Goal: Task Accomplishment & Management: Use online tool/utility

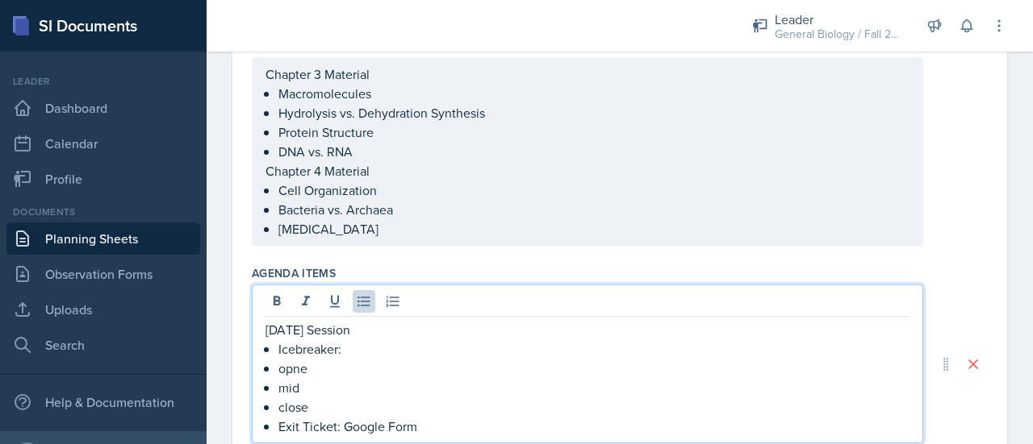
scroll to position [182, 0]
click at [316, 387] on p "mid" at bounding box center [593, 387] width 631 height 19
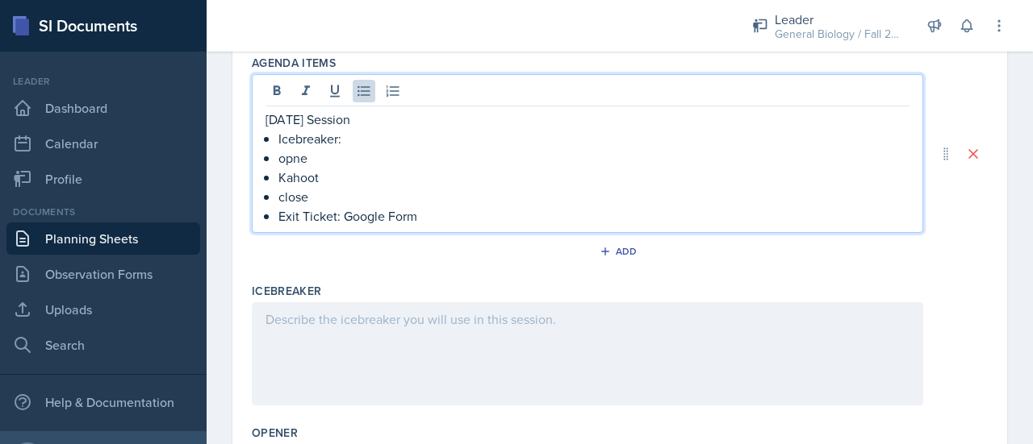
scroll to position [366, 0]
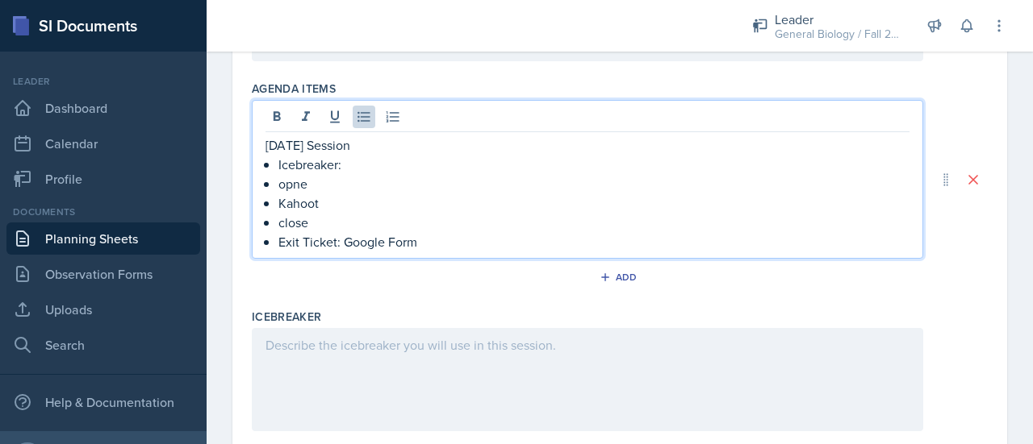
click at [336, 221] on p "close" at bounding box center [593, 222] width 631 height 19
click at [321, 181] on p "opne" at bounding box center [593, 183] width 631 height 19
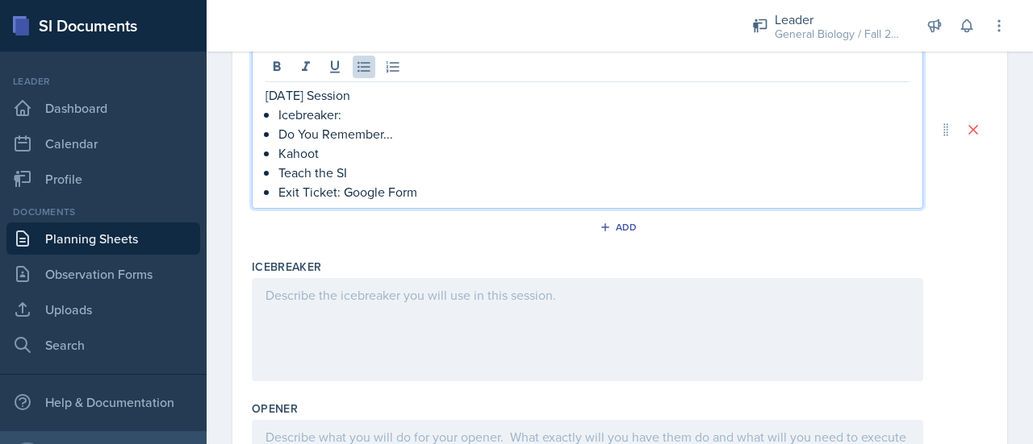
scroll to position [504, 0]
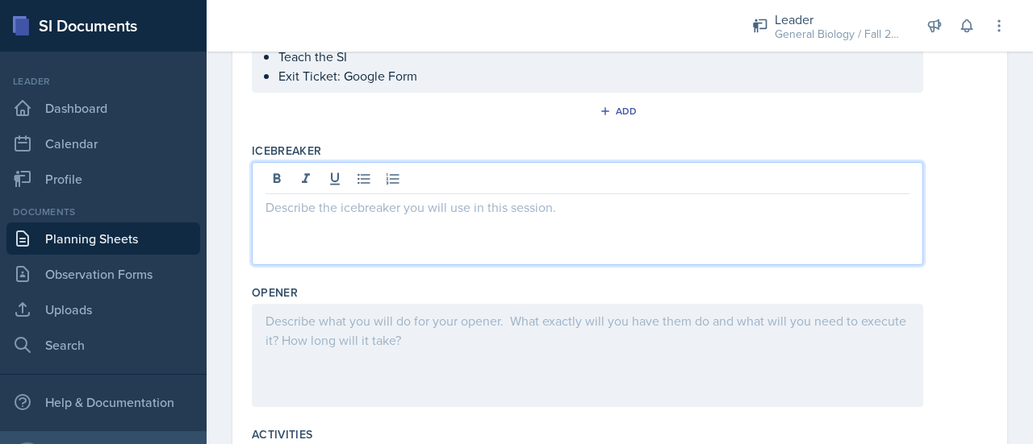
click at [340, 209] on p at bounding box center [587, 207] width 644 height 19
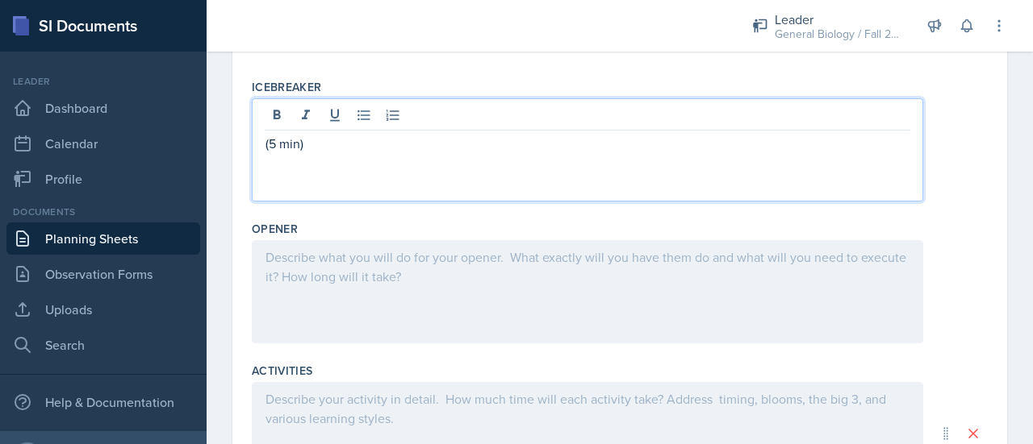
click at [407, 277] on div at bounding box center [587, 291] width 671 height 103
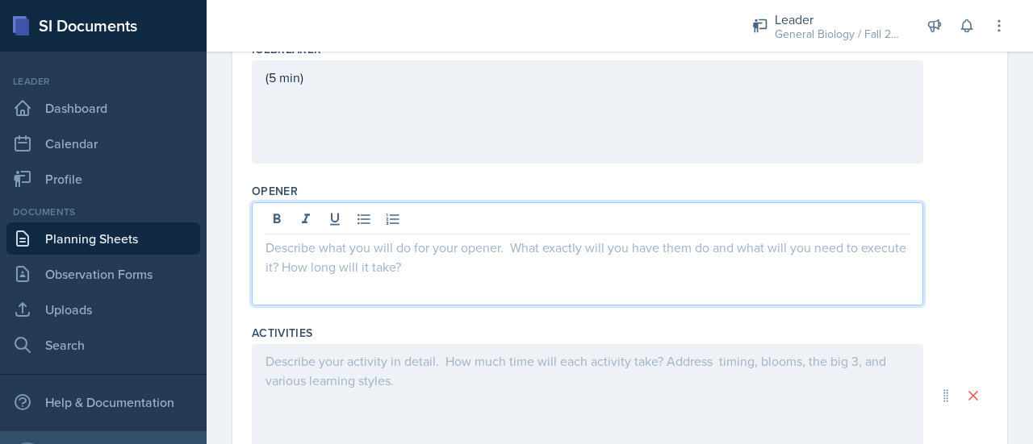
scroll to position [607, 0]
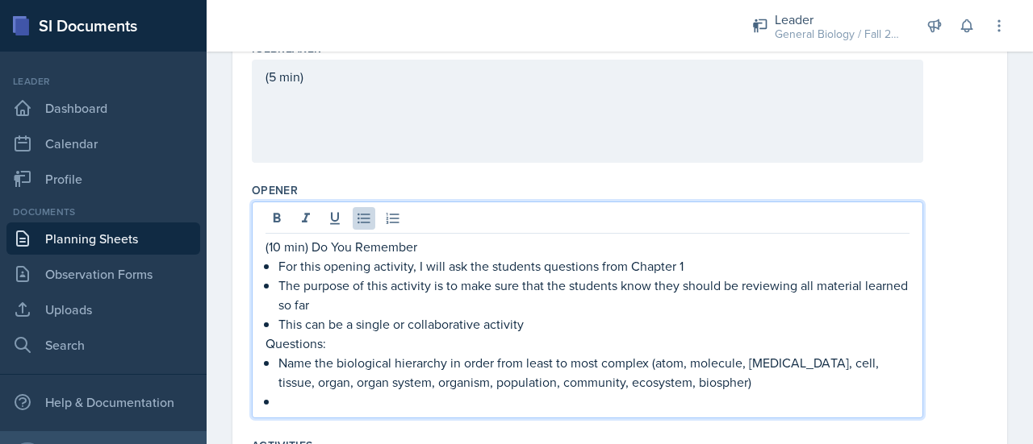
click at [272, 361] on div "(10 min) Do You Remember For this opening activity, I will ask the students que…" at bounding box center [587, 324] width 644 height 174
click at [290, 407] on p at bounding box center [593, 401] width 631 height 19
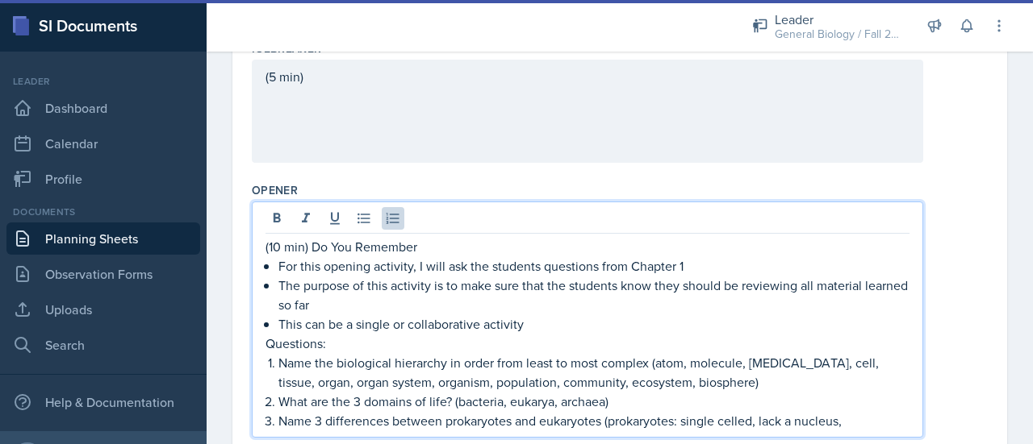
click at [725, 423] on p "Name 3 differences between prokaryotes and eukaryotes (prokaryotes: single cell…" at bounding box center [593, 420] width 631 height 19
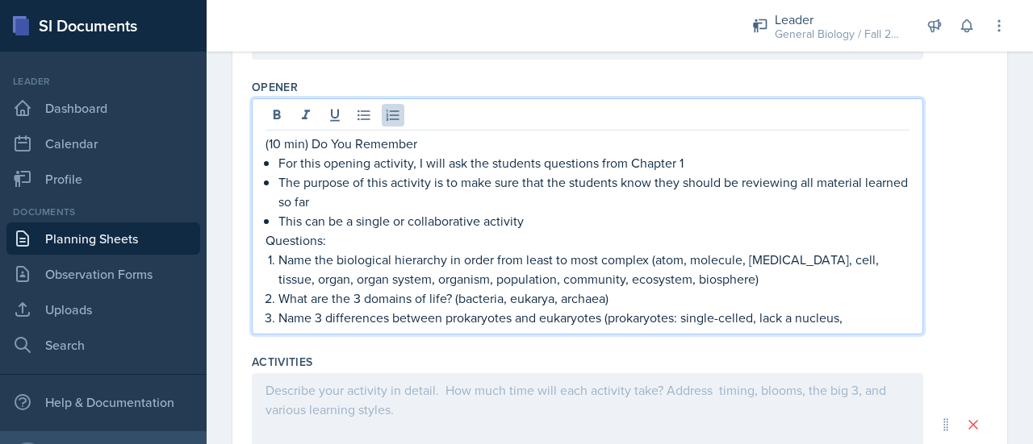
scroll to position [711, 0]
click at [850, 314] on p "Name 3 differences between prokaryotes and eukaryotes (prokaryotes: single-cell…" at bounding box center [593, 316] width 631 height 19
click at [831, 180] on p "The purpose of this activity is to make sure that the students know they should…" at bounding box center [593, 191] width 631 height 39
click at [829, 184] on p "The purpose of this activity is to make sure that the students know they should…" at bounding box center [593, 191] width 631 height 39
click at [853, 188] on p "The purpose of this activity is to make sure that the students know they should…" at bounding box center [593, 191] width 631 height 39
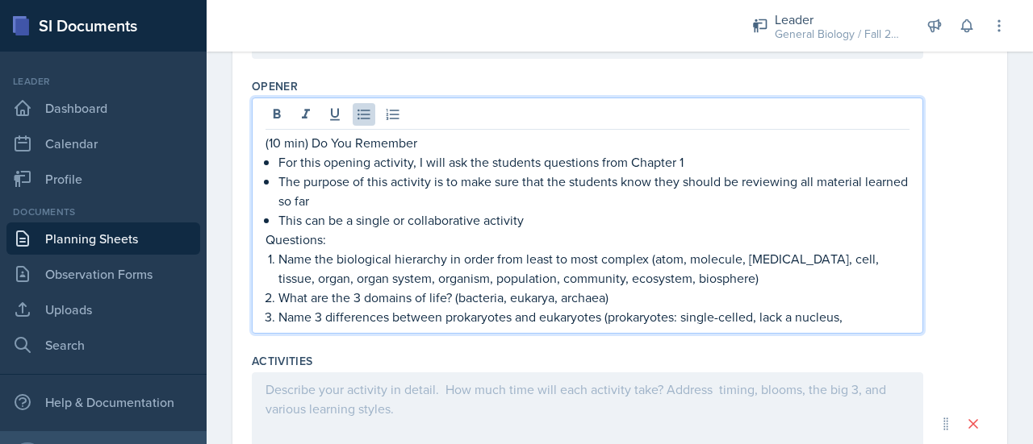
click at [752, 172] on p "The purpose of this activity is to make sure that the students know they should…" at bounding box center [593, 191] width 631 height 39
click at [529, 301] on p "What are the 3 domains of life? (bacteria, eukarya, archaea)" at bounding box center [593, 297] width 631 height 19
click at [532, 298] on p "What are the 3 domains of life? (bacteria, eukarya, archaea)" at bounding box center [593, 297] width 631 height 19
click at [852, 321] on p "Name 3 differences between prokaryotes and eukaryotes (prokaryotes: single-cell…" at bounding box center [593, 316] width 631 height 19
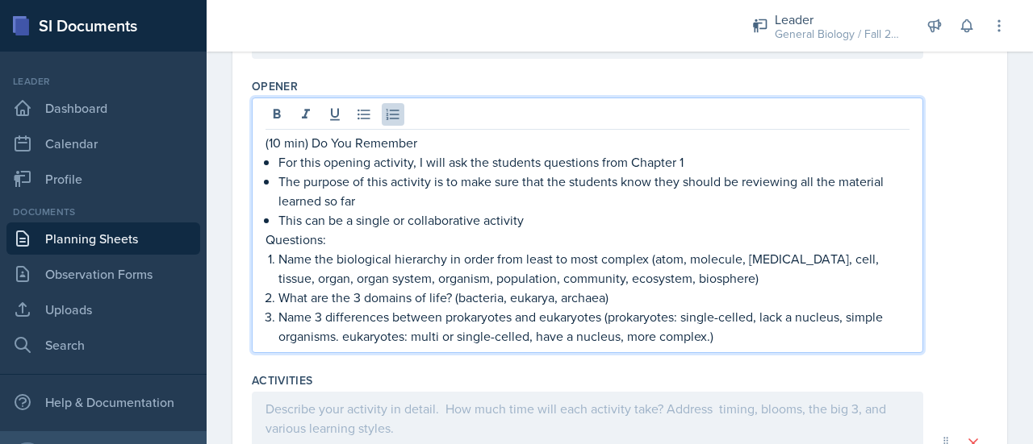
click at [629, 336] on p "Name 3 differences between prokaryotes and eukaryotes (prokaryotes: single-cell…" at bounding box center [593, 326] width 631 height 39
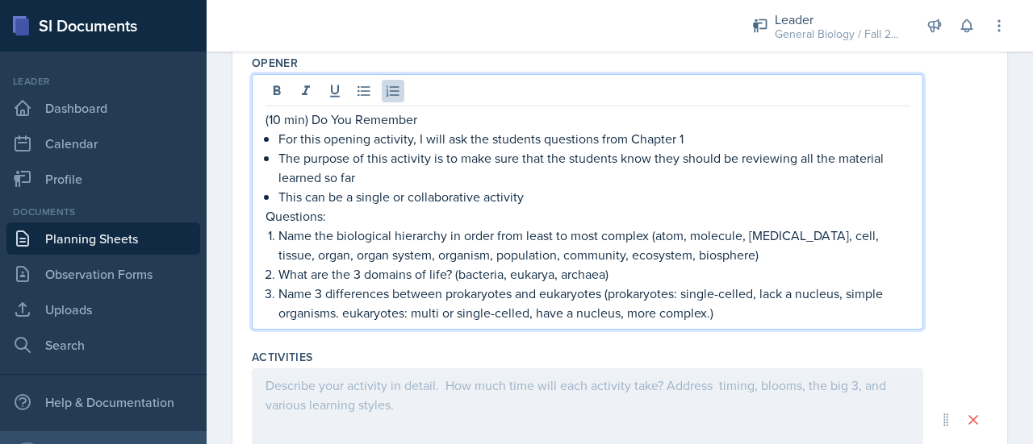
scroll to position [735, 0]
click at [764, 312] on p "Name 3 differences between prokaryotes and eukaryotes (prokaryotes: single-cell…" at bounding box center [593, 302] width 631 height 39
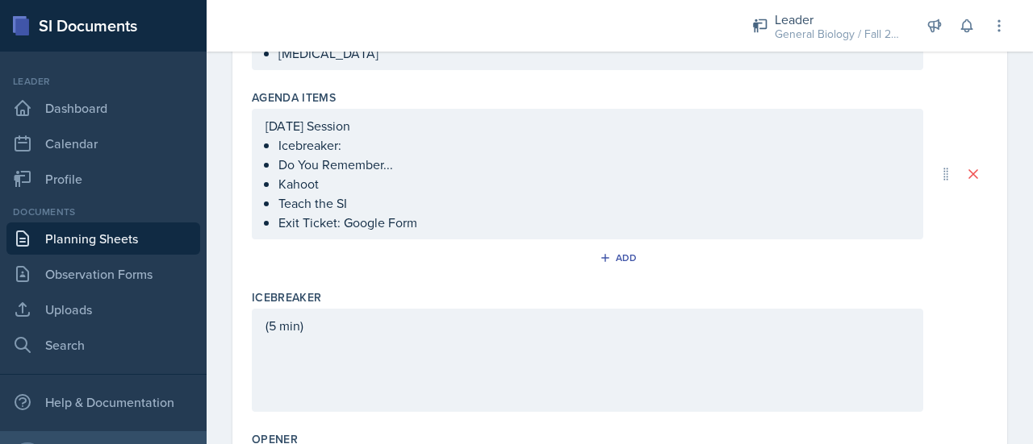
scroll to position [357, 0]
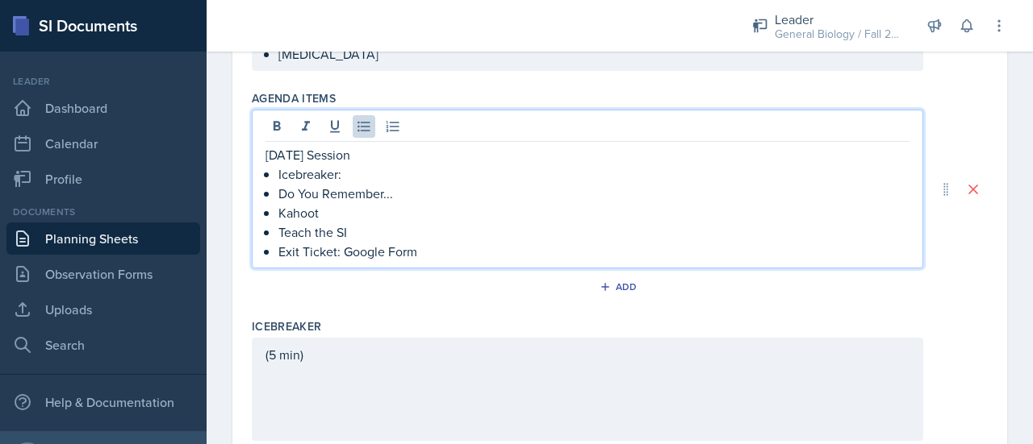
drag, startPoint x: 369, startPoint y: 200, endPoint x: 305, endPoint y: 228, distance: 70.4
click at [305, 228] on p "Teach the SI" at bounding box center [593, 232] width 631 height 19
drag, startPoint x: 369, startPoint y: 230, endPoint x: 282, endPoint y: 233, distance: 87.2
click at [282, 233] on p "Teach the SI" at bounding box center [593, 232] width 631 height 19
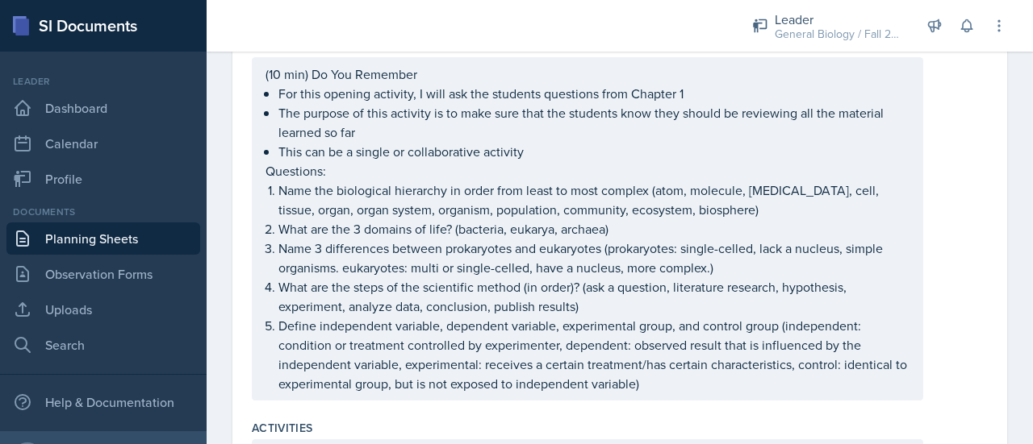
scroll to position [780, 0]
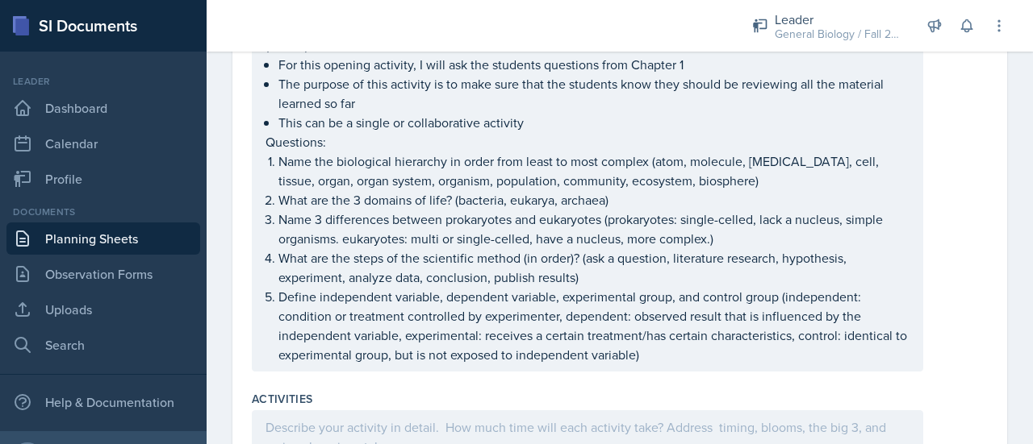
click at [522, 210] on p "What are the 3 domains of life? (bacteria, eukarya, archaea)" at bounding box center [593, 199] width 631 height 19
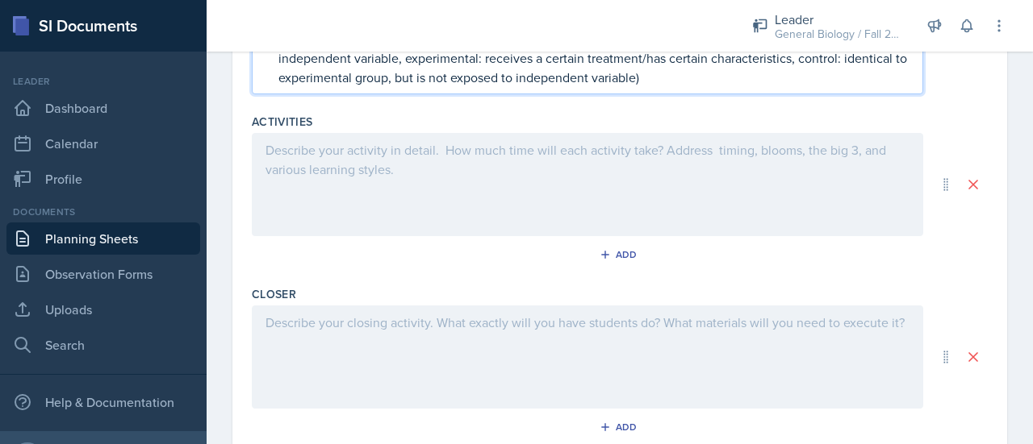
scroll to position [1141, 0]
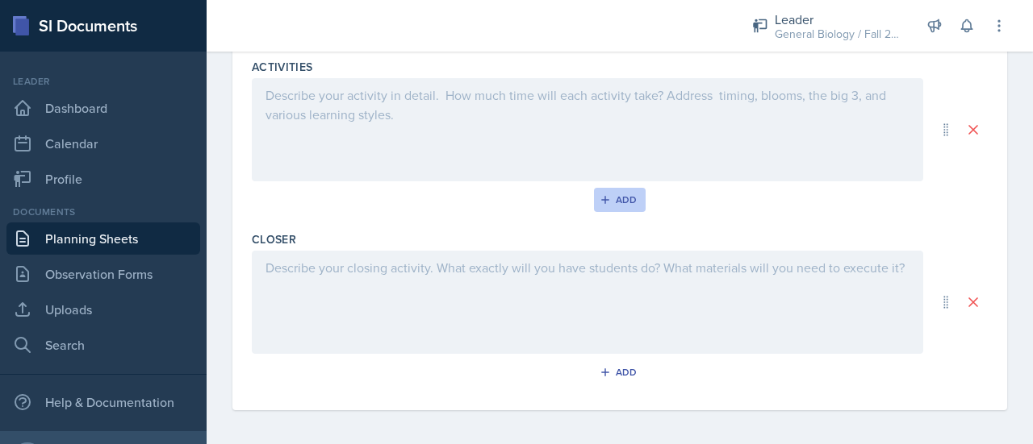
click at [594, 193] on button "Add" at bounding box center [620, 200] width 52 height 24
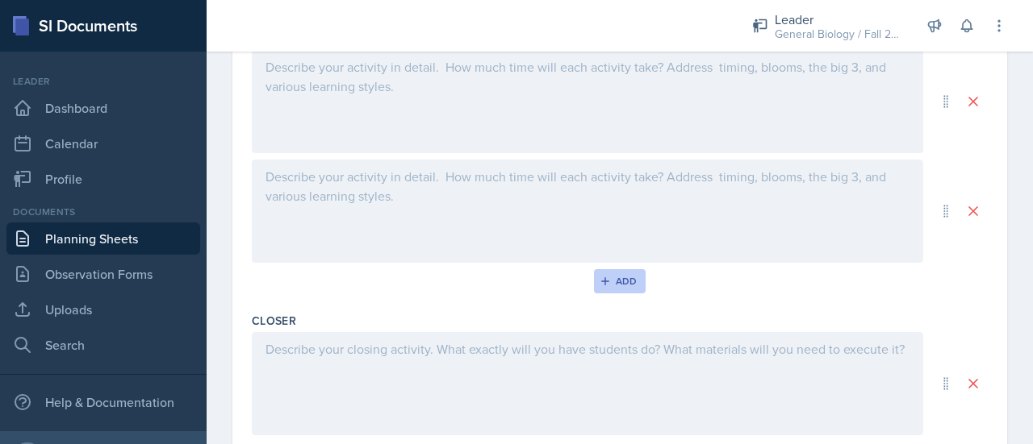
scroll to position [1113, 0]
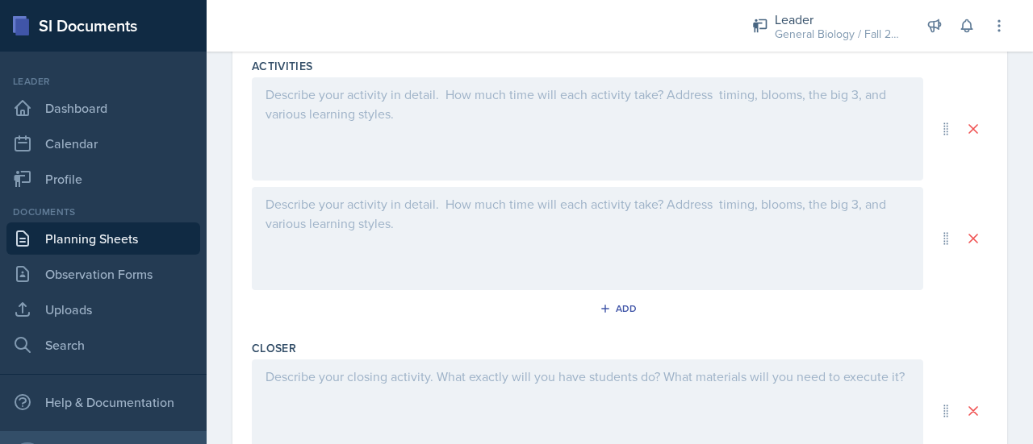
click at [502, 223] on div at bounding box center [587, 238] width 671 height 103
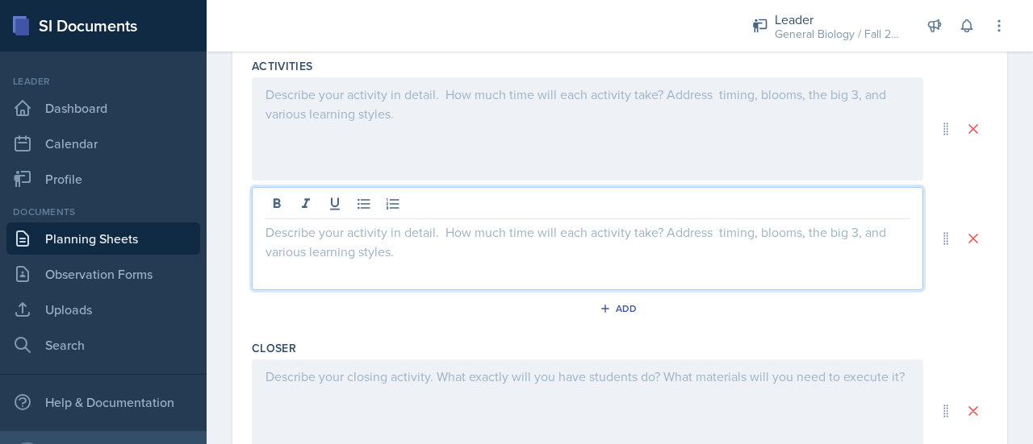
scroll to position [1141, 0]
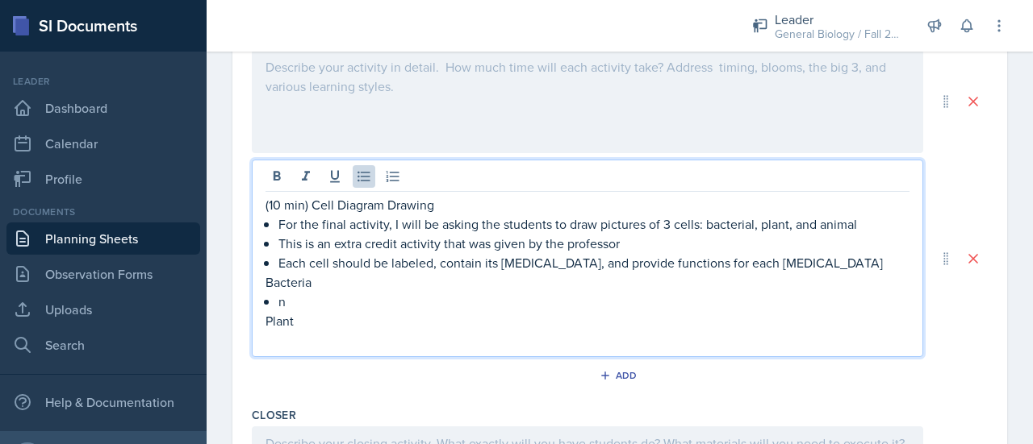
click at [308, 292] on p "n" at bounding box center [593, 301] width 631 height 19
drag, startPoint x: 334, startPoint y: 277, endPoint x: 261, endPoint y: 280, distance: 73.4
click at [261, 280] on div "(10 min) Cell Diagram Drawing For the final activity, I will be asking the stud…" at bounding box center [587, 259] width 671 height 198
click at [407, 295] on p "Cell membrane" at bounding box center [593, 301] width 631 height 19
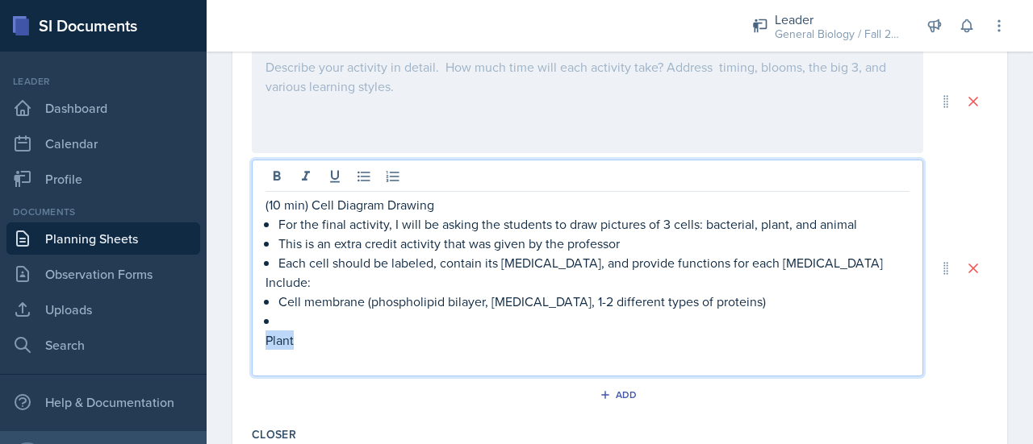
drag, startPoint x: 339, startPoint y: 340, endPoint x: 266, endPoint y: 341, distance: 72.6
click at [266, 341] on p "Plant" at bounding box center [587, 340] width 644 height 19
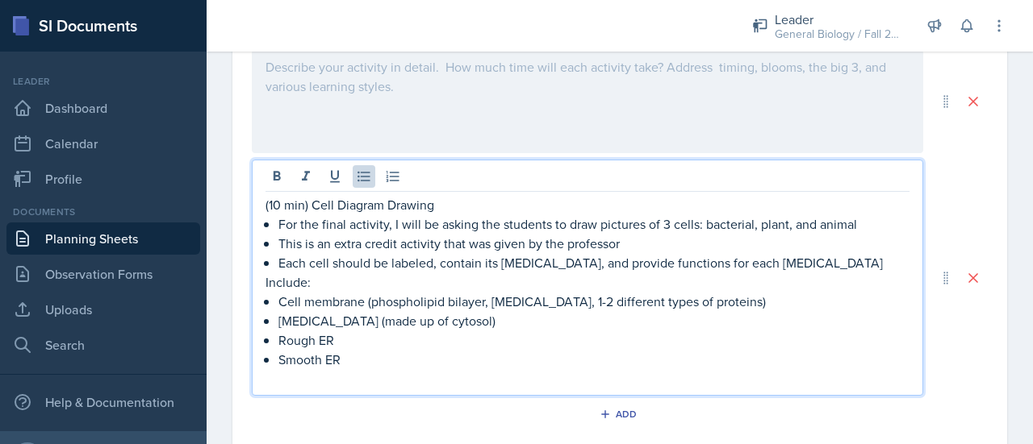
click at [368, 333] on p "Rough ER" at bounding box center [593, 340] width 631 height 19
click at [400, 359] on p "Smooth ER" at bounding box center [593, 359] width 631 height 19
click at [443, 340] on p "Rough ER (with ribosomes)" at bounding box center [593, 340] width 631 height 19
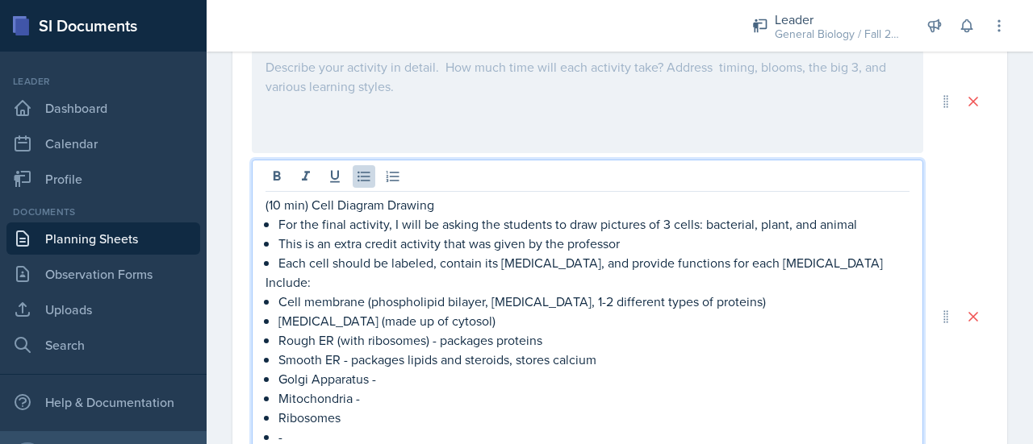
click at [369, 415] on p "Ribosomes" at bounding box center [593, 417] width 631 height 19
click at [332, 417] on p "Ribosomes (free or fixed) -" at bounding box center [593, 417] width 631 height 19
click at [331, 428] on p "-" at bounding box center [593, 437] width 631 height 19
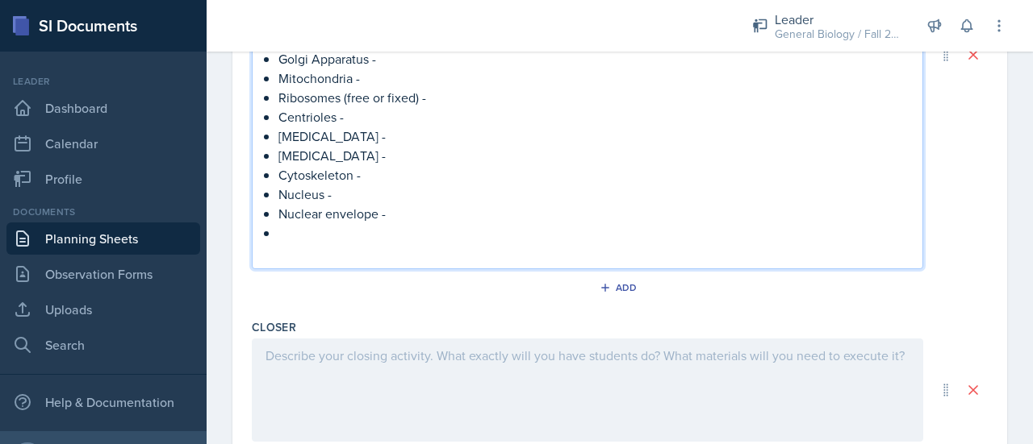
scroll to position [1471, 0]
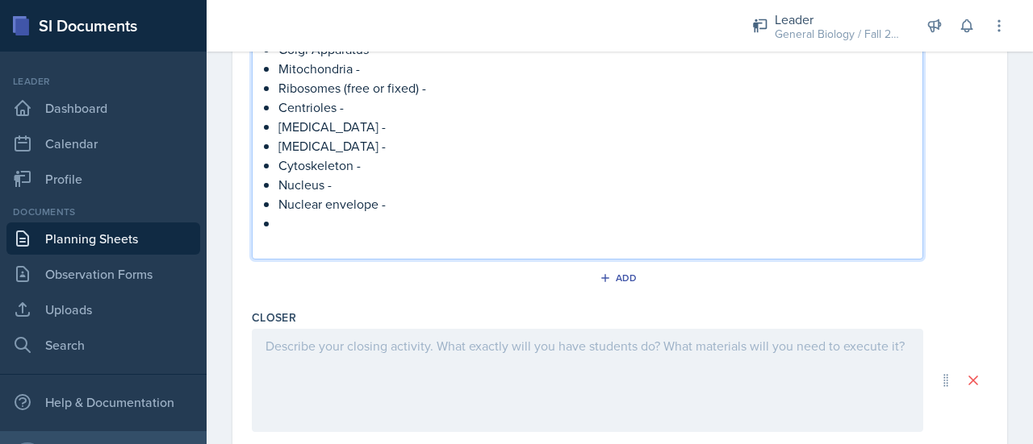
click at [402, 199] on p "Nuclear envelope -" at bounding box center [593, 203] width 631 height 19
click at [386, 225] on p at bounding box center [593, 223] width 631 height 19
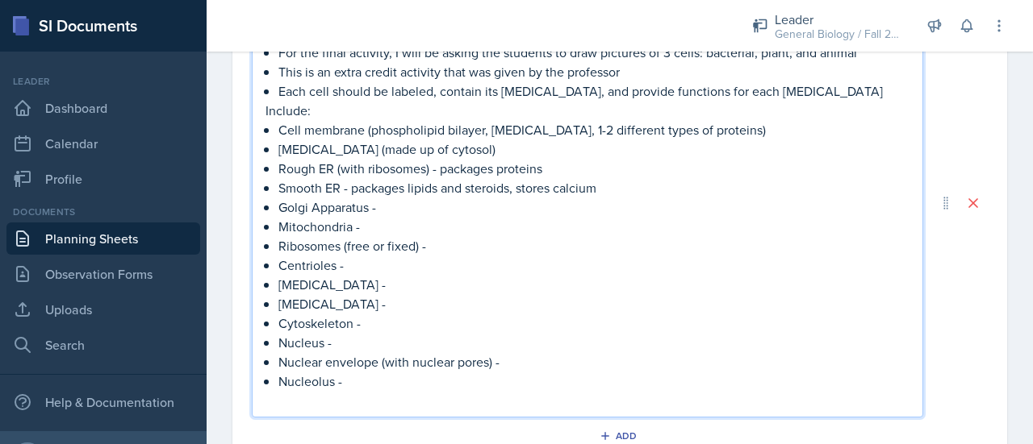
scroll to position [1314, 0]
click at [350, 339] on p "Nucleus -" at bounding box center [593, 341] width 631 height 19
click at [365, 371] on p "Nucleolus -" at bounding box center [593, 379] width 631 height 19
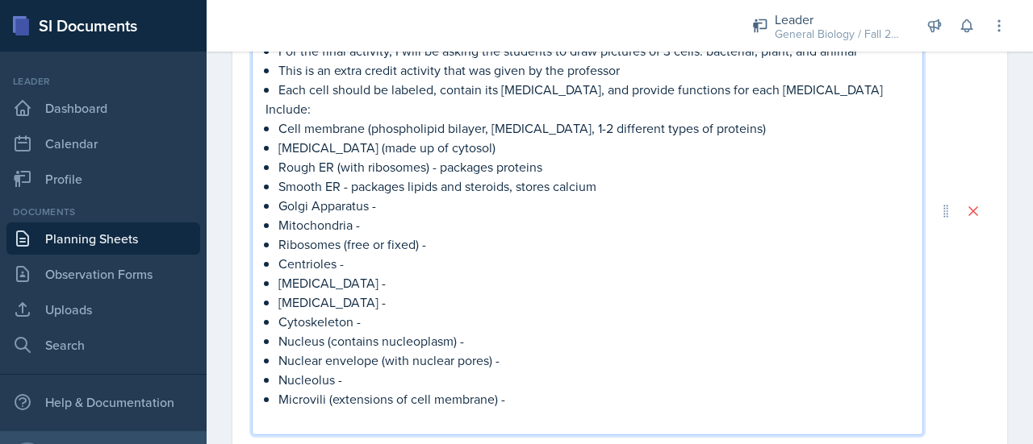
click at [317, 393] on p "Microvili (extensions of cell membrane) -" at bounding box center [593, 399] width 631 height 19
click at [558, 393] on p "[MEDICAL_DATA] (extensions of cell membrane) -" at bounding box center [593, 399] width 631 height 19
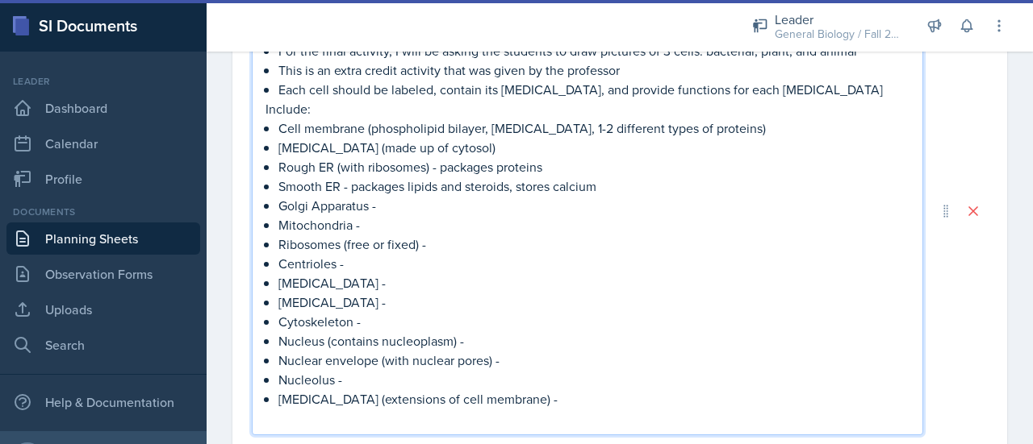
click at [428, 375] on p "Nucleolus -" at bounding box center [593, 379] width 631 height 19
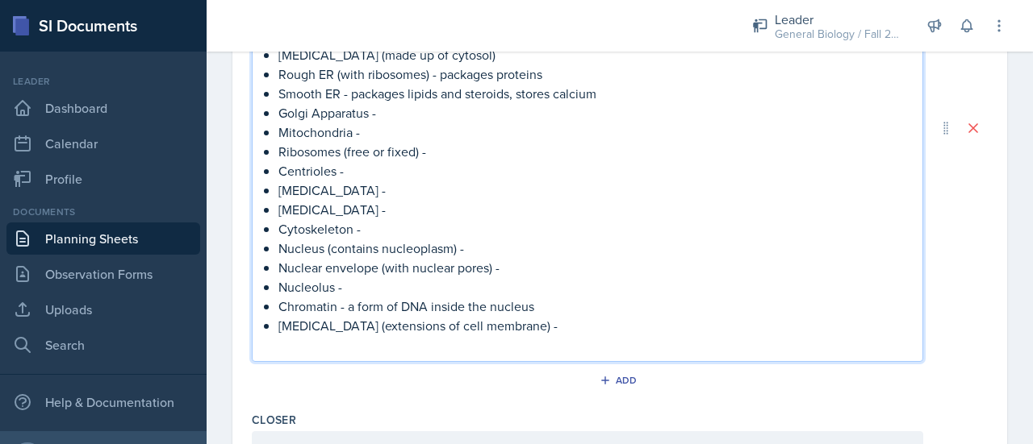
scroll to position [1408, 0]
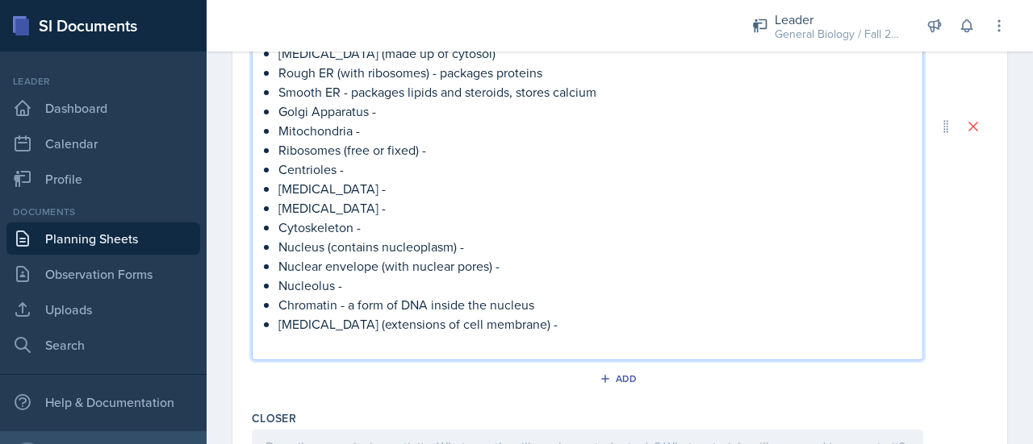
click at [524, 328] on p "[MEDICAL_DATA] (extensions of cell membrane) -" at bounding box center [593, 324] width 631 height 19
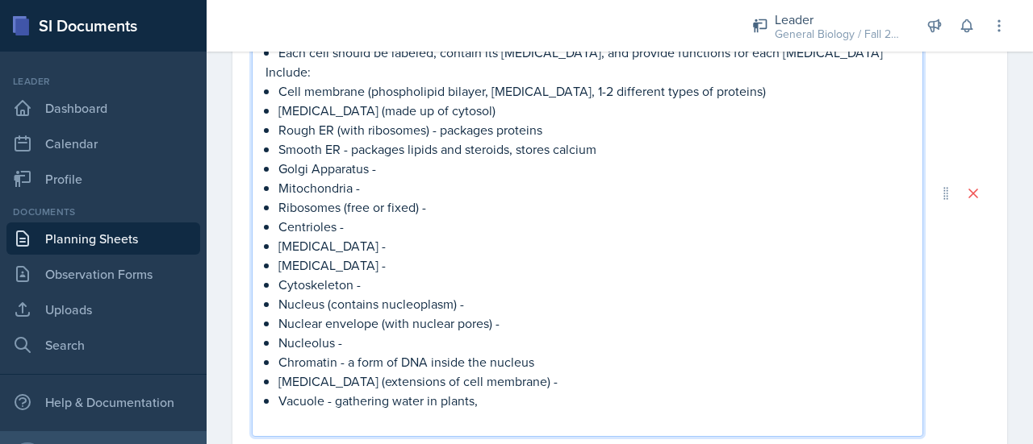
scroll to position [1354, 0]
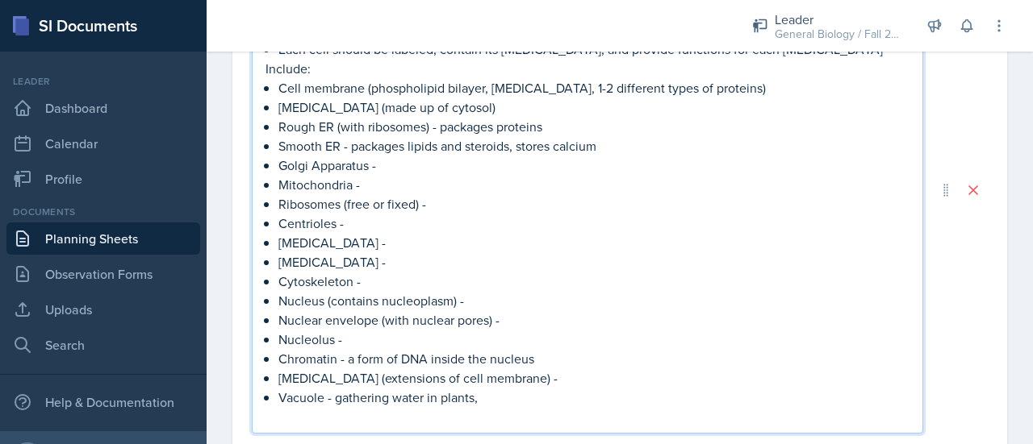
click at [407, 161] on p "Golgi Apparatus -" at bounding box center [593, 165] width 631 height 19
click at [372, 259] on p "[MEDICAL_DATA] -" at bounding box center [593, 261] width 631 height 19
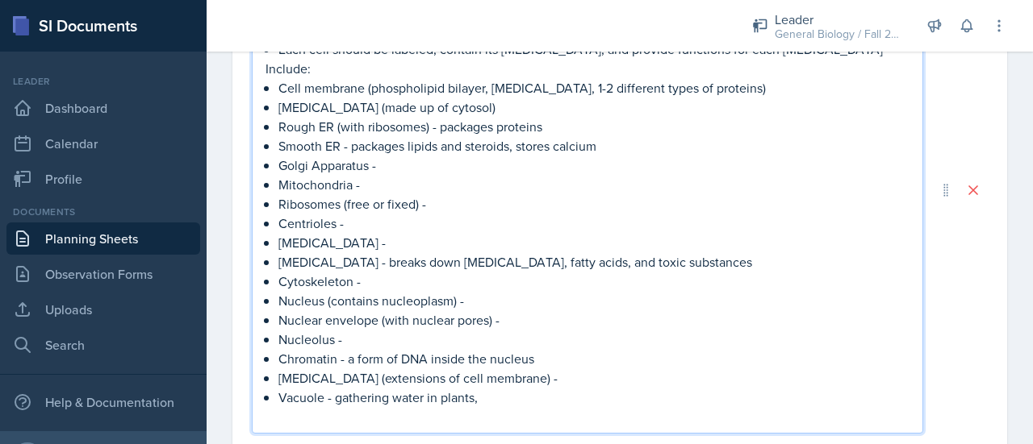
click at [355, 242] on p "[MEDICAL_DATA] -" at bounding box center [593, 242] width 631 height 19
click at [499, 398] on p "Vacuole - gathering water in plants," at bounding box center [593, 397] width 631 height 19
drag, startPoint x: 502, startPoint y: 399, endPoint x: 336, endPoint y: 393, distance: 166.3
click at [336, 393] on p "Vacuole - gathering water in plants," at bounding box center [593, 397] width 631 height 19
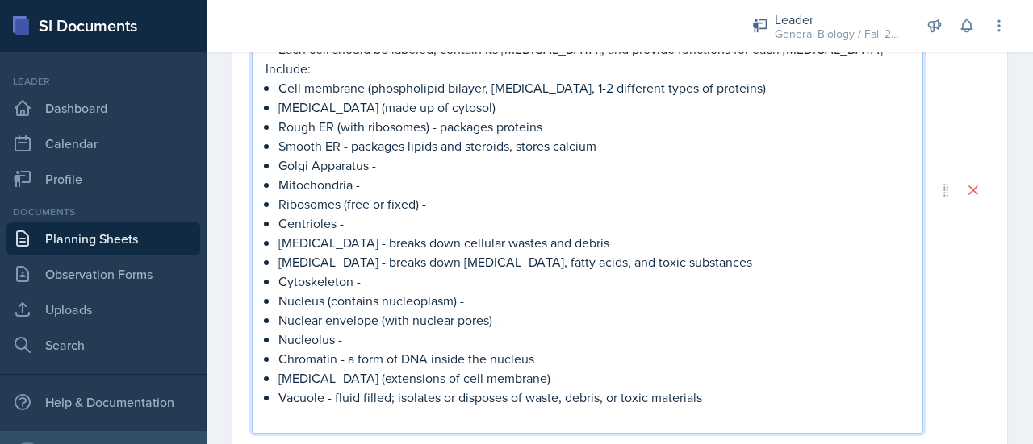
click at [324, 398] on p "Vacuole - fluid filled; isolates or disposes of waste, debris, or toxic materia…" at bounding box center [593, 397] width 631 height 19
click at [743, 391] on p "Vacuoles - fluid filled; isolates or disposes of waste, debris, or toxic materi…" at bounding box center [593, 397] width 631 height 19
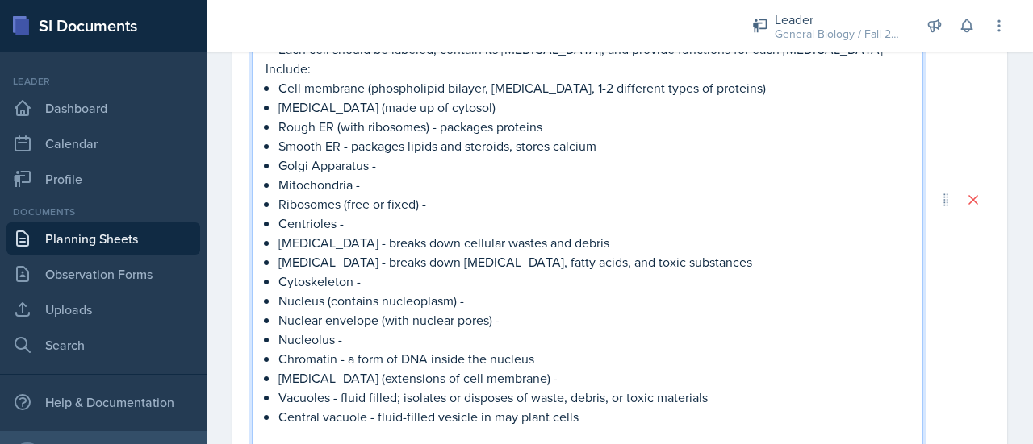
click at [456, 123] on p "Rough ER (with ribosomes) - packages proteins" at bounding box center [593, 126] width 631 height 19
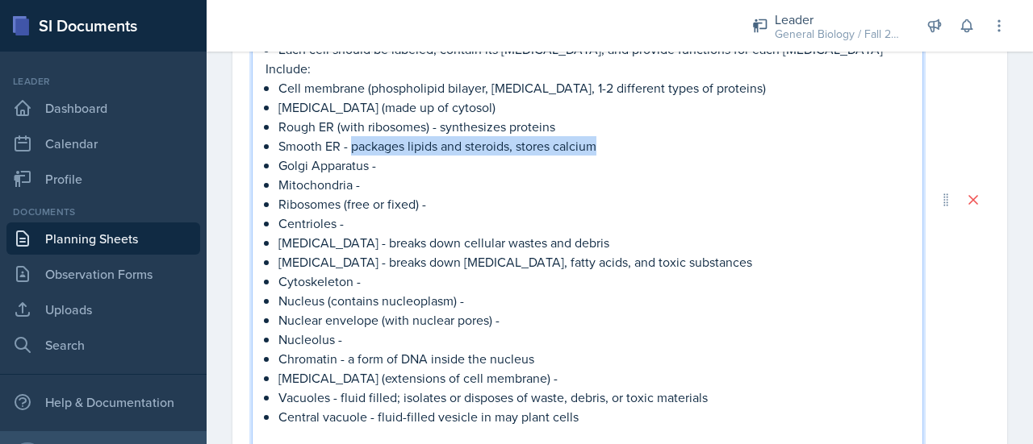
drag, startPoint x: 629, startPoint y: 144, endPoint x: 353, endPoint y: 142, distance: 276.7
click at [353, 142] on p "Smooth ER - packages lipids and steroids, stores calcium" at bounding box center [593, 145] width 631 height 19
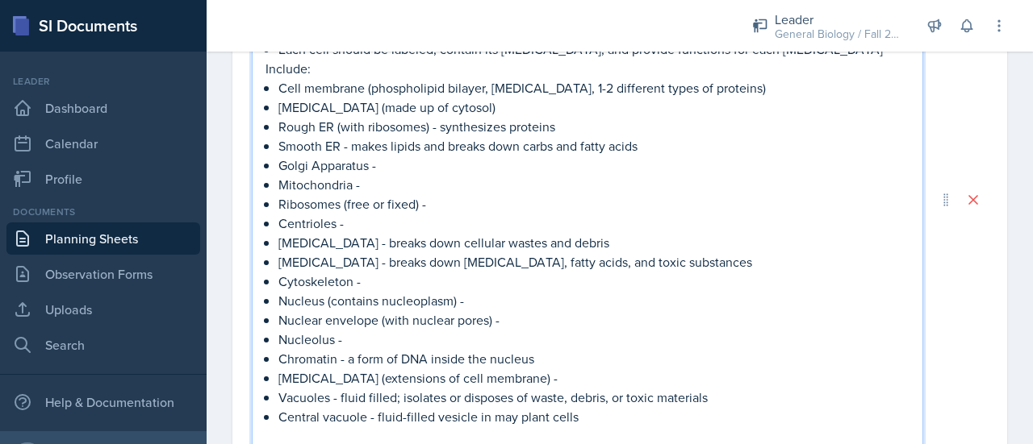
click at [397, 165] on p "Golgi Apparatus -" at bounding box center [593, 165] width 631 height 19
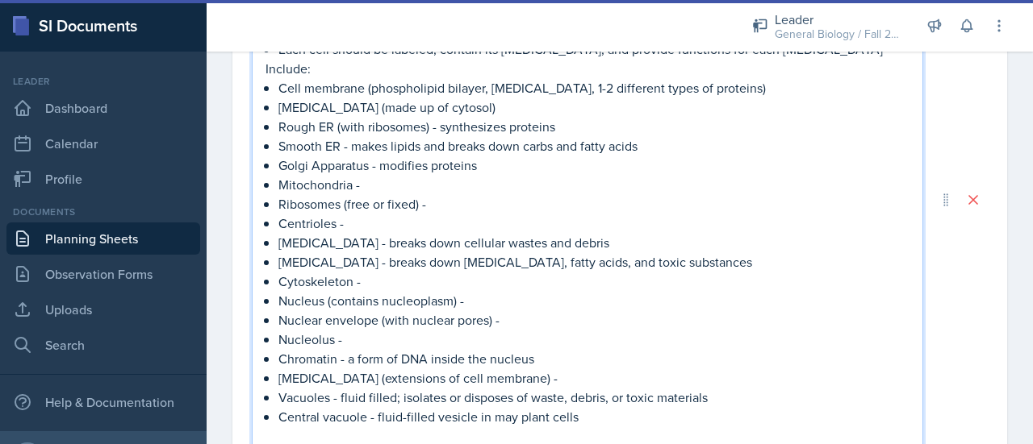
click at [398, 177] on p "Mitochondria -" at bounding box center [593, 184] width 631 height 19
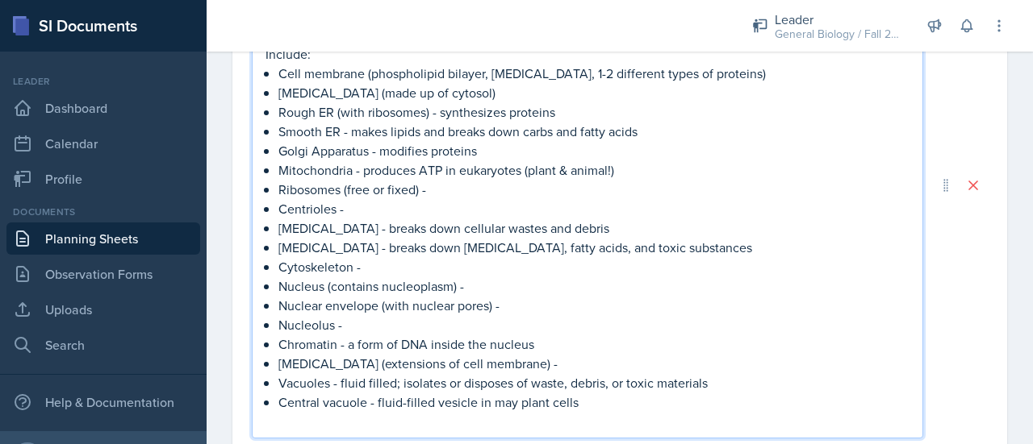
scroll to position [1370, 0]
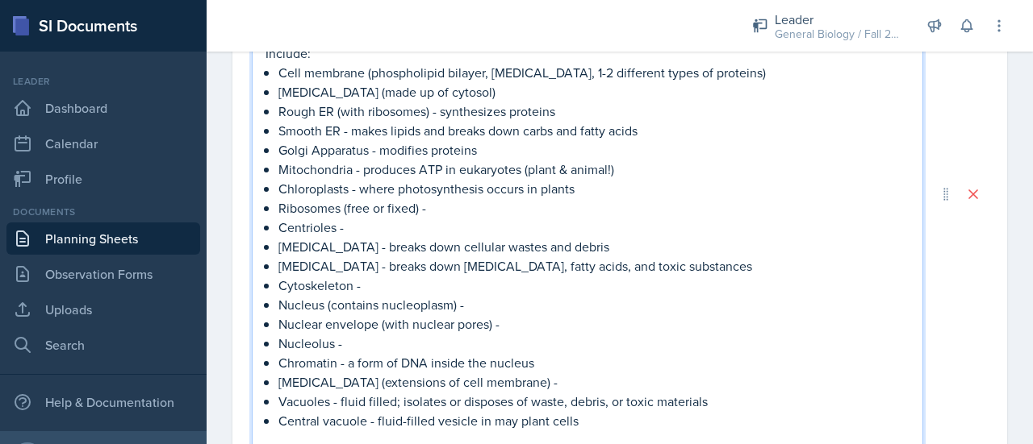
click at [371, 277] on p "Cytoskeleton -" at bounding box center [593, 285] width 631 height 19
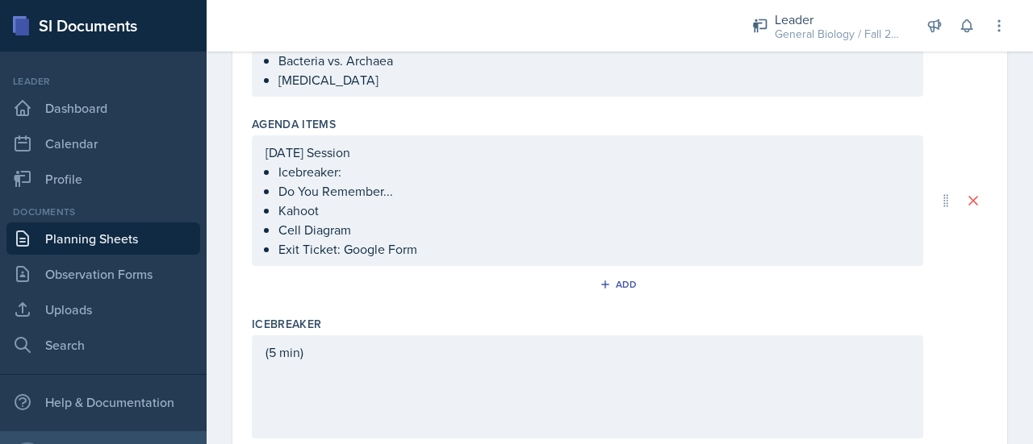
scroll to position [0, 0]
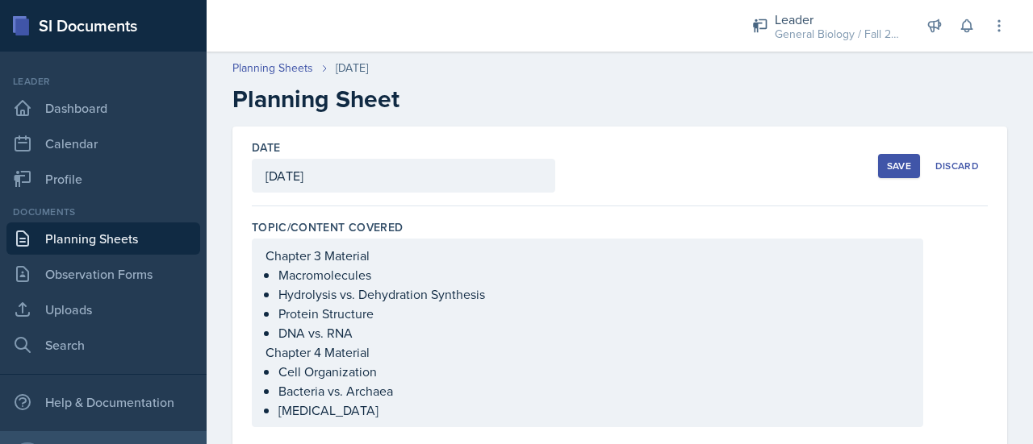
click at [887, 160] on div "Save" at bounding box center [899, 166] width 24 height 13
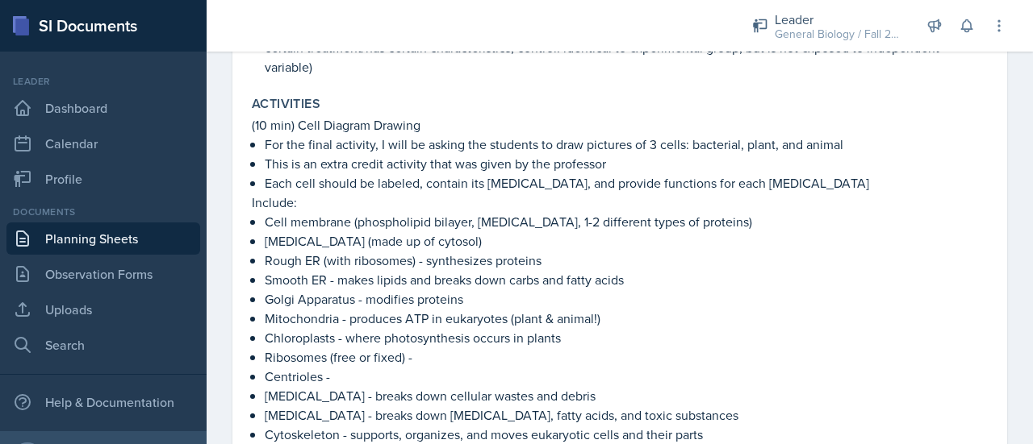
scroll to position [884, 0]
